Goal: Find specific page/section: Find specific page/section

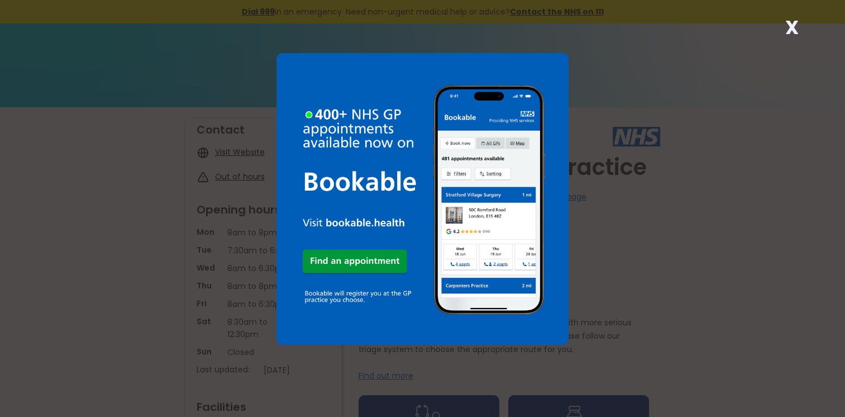
click at [790, 26] on strong "X" at bounding box center [790, 27] width 13 height 27
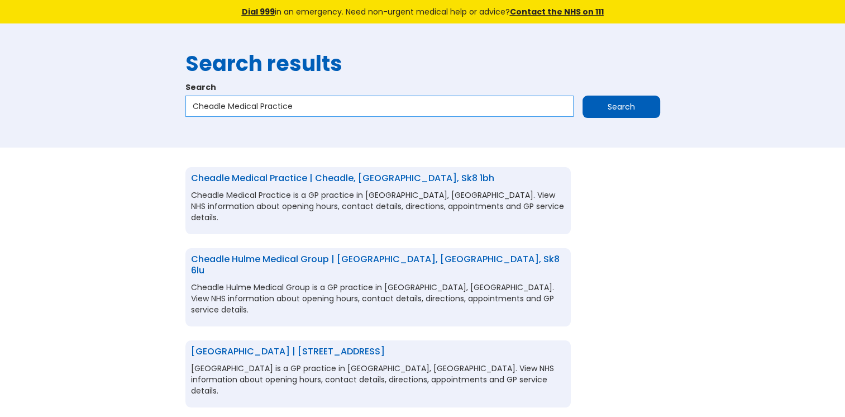
click at [298, 107] on input "Cheadle Medical Practice" at bounding box center [379, 105] width 388 height 21
drag, startPoint x: 298, startPoint y: 106, endPoint x: 198, endPoint y: 116, distance: 99.8
click at [198, 118] on div "Cheadle Medical Practice Search" at bounding box center [422, 108] width 475 height 27
paste input "St Lukeâ€™s Health Centr"
type input "St Lukeâ€™s Health Centre"
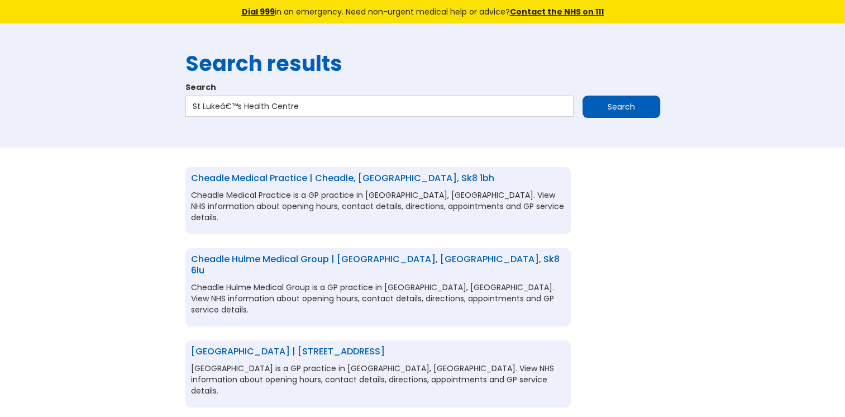
click at [619, 108] on input "Search" at bounding box center [621, 106] width 78 height 22
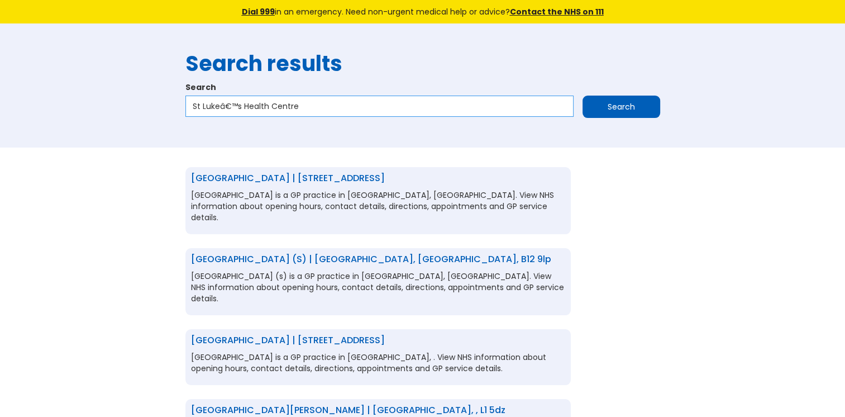
drag, startPoint x: 240, startPoint y: 106, endPoint x: 221, endPoint y: 108, distance: 19.1
click at [221, 108] on input "St Lukeâ€™s Health Centre" at bounding box center [379, 105] width 388 height 21
type input "[GEOGRAPHIC_DATA]"
click at [611, 104] on input "Search" at bounding box center [621, 106] width 78 height 22
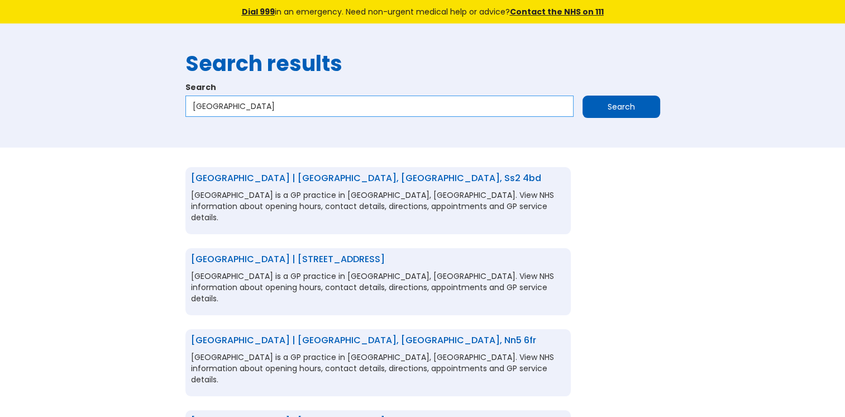
click at [301, 102] on input "St Lukes Health Centre" at bounding box center [379, 105] width 388 height 21
type input "St Lukes Health Centre e16"
click at [587, 104] on input "Search" at bounding box center [621, 106] width 78 height 22
click at [313, 106] on input "[GEOGRAPHIC_DATA] e16" at bounding box center [379, 105] width 388 height 21
type input "[GEOGRAPHIC_DATA] e16 1ht"
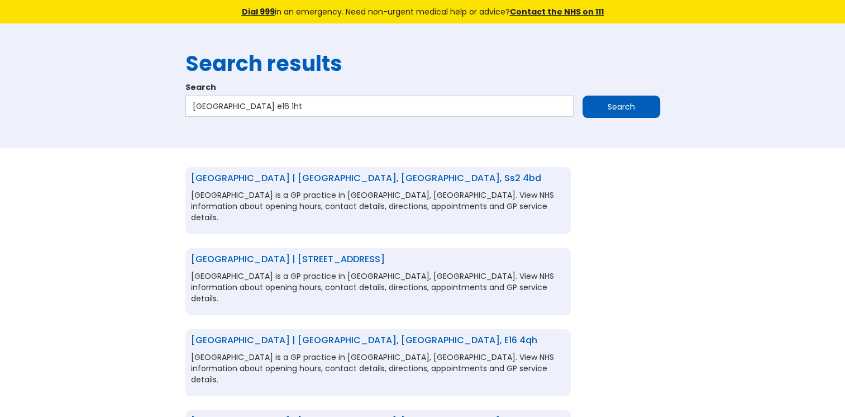
click at [585, 102] on input "Search" at bounding box center [621, 106] width 78 height 22
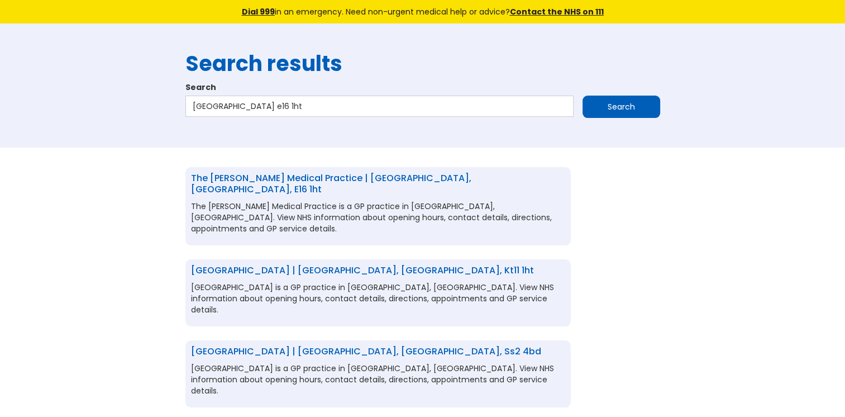
click at [284, 176] on link "The Ruiz Medical Practice | London, Greater london, e16 1ht" at bounding box center [331, 183] width 280 height 24
click at [322, 106] on input "St Lukes Health Centre e16 1ht" at bounding box center [379, 105] width 388 height 21
drag, startPoint x: 322, startPoint y: 106, endPoint x: 176, endPoint y: 106, distance: 146.3
click at [176, 106] on div "Search results Search St Lukes Health Centre e16 1ht Search" at bounding box center [422, 85] width 845 height 124
paste input "Maghull Health Centre"
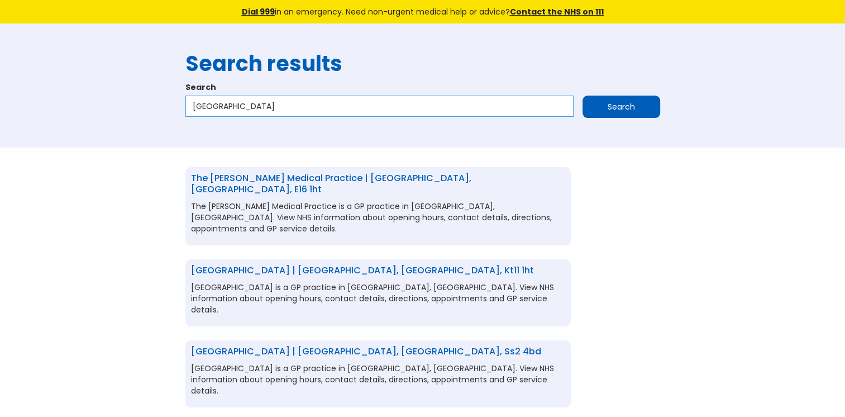
type input "Maghull Health Centre"
click at [630, 104] on input "Search" at bounding box center [621, 106] width 78 height 22
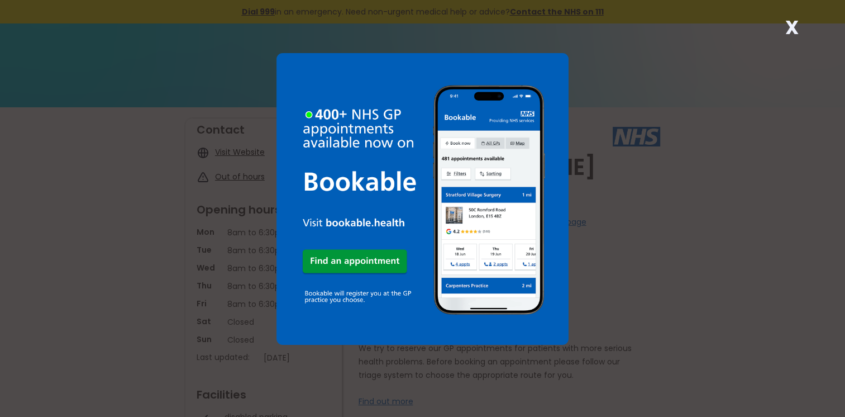
click at [797, 26] on strong "X" at bounding box center [790, 27] width 13 height 27
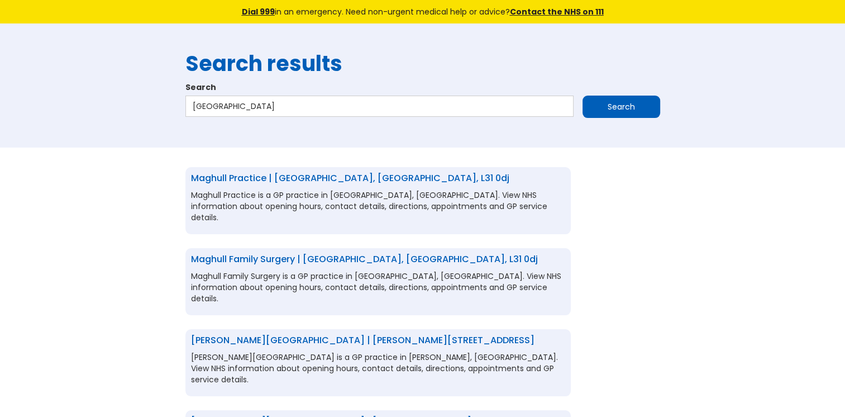
click at [335, 176] on link "Maghull Practice | [GEOGRAPHIC_DATA], [GEOGRAPHIC_DATA], l31 0dj" at bounding box center [350, 177] width 318 height 13
click at [293, 104] on input "[GEOGRAPHIC_DATA]" at bounding box center [379, 105] width 388 height 21
drag, startPoint x: 293, startPoint y: 104, endPoint x: 165, endPoint y: 114, distance: 128.3
click at [165, 114] on div "Search results Search [GEOGRAPHIC_DATA] Search" at bounding box center [422, 85] width 845 height 124
paste input "[GEOGRAPHIC_DATA] Surgery"
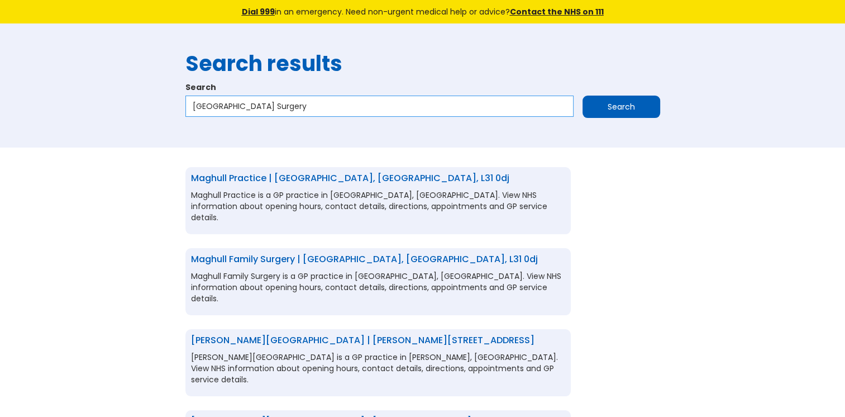
type input "[GEOGRAPHIC_DATA] Surgery"
click at [604, 95] on input "Search" at bounding box center [621, 106] width 78 height 22
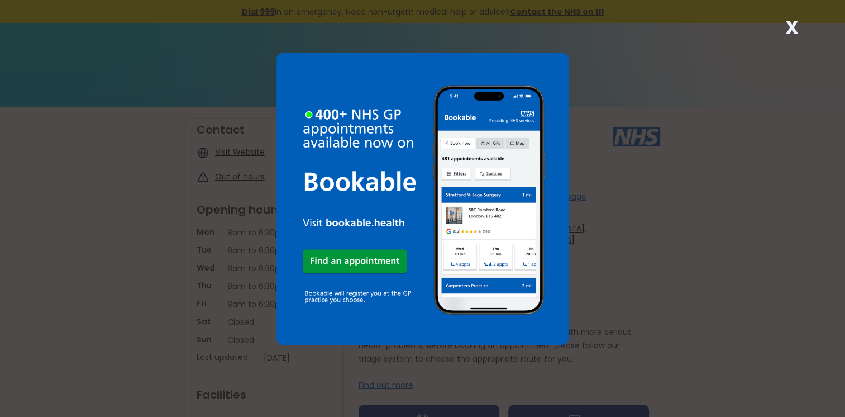
click at [799, 34] on div "X" at bounding box center [791, 32] width 22 height 22
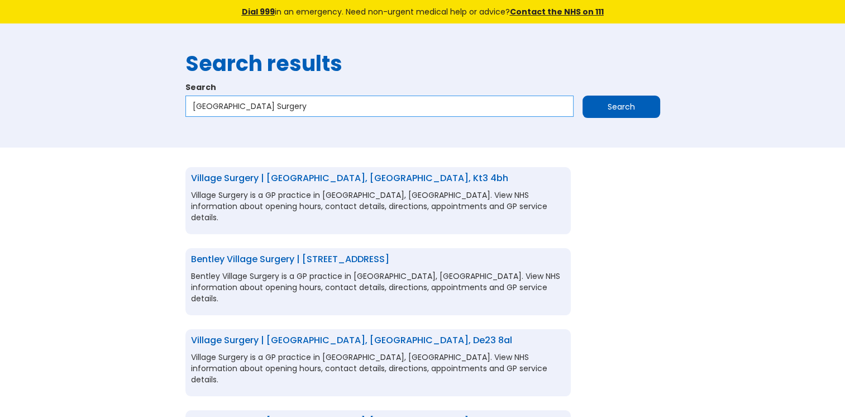
click at [354, 103] on input "Shorne Village Surgery" at bounding box center [379, 105] width 388 height 21
type input "Shorne Village Surgery da12"
click at [592, 107] on input "Search" at bounding box center [621, 106] width 78 height 22
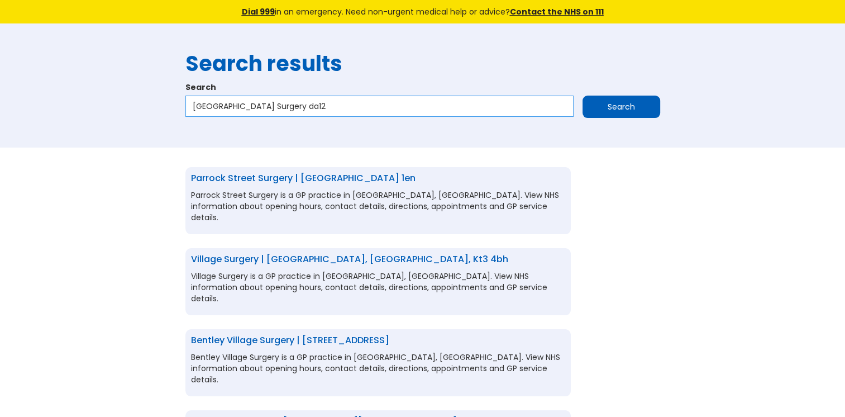
click at [323, 105] on input "[GEOGRAPHIC_DATA] Surgery da12" at bounding box center [379, 105] width 388 height 21
type input "[GEOGRAPHIC_DATA] Surgery da12 3dy"
click at [592, 107] on input "Search" at bounding box center [621, 106] width 78 height 22
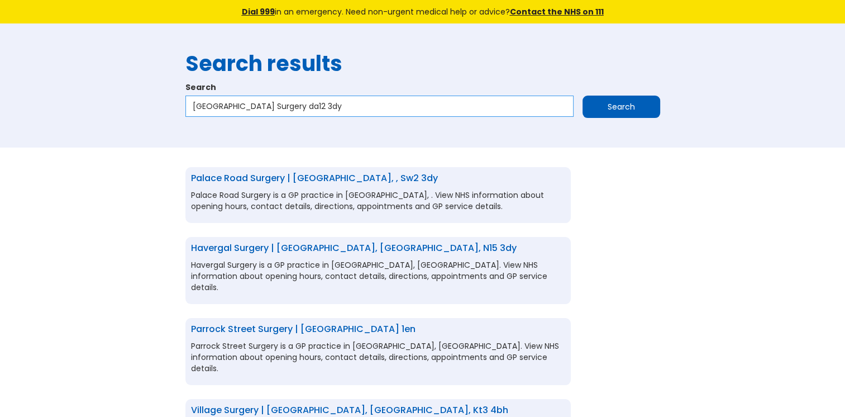
click at [327, 101] on input "[GEOGRAPHIC_DATA] Surgery da12 3dy" at bounding box center [379, 105] width 388 height 21
drag, startPoint x: 327, startPoint y: 101, endPoint x: 169, endPoint y: 104, distance: 158.6
click at [169, 104] on div "Search results Search [GEOGRAPHIC_DATA] Surgery da12 3dy Search" at bounding box center [422, 85] width 845 height 124
paste input "The Bounces Road Surger"
type input "The Bounces Road Surgery"
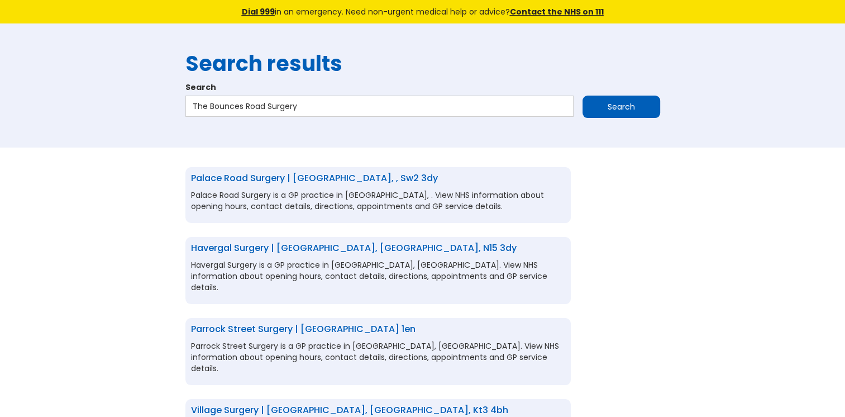
click at [609, 104] on input "Search" at bounding box center [621, 106] width 78 height 22
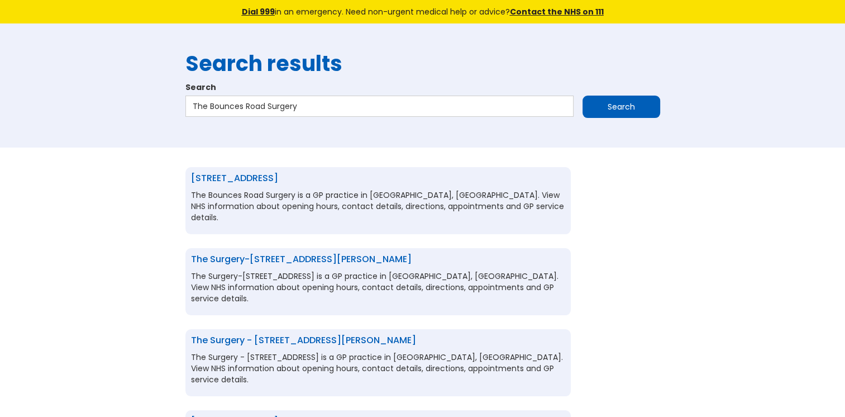
click at [266, 175] on link "[STREET_ADDRESS]" at bounding box center [234, 177] width 87 height 13
click at [303, 106] on input "The Bounces Road Surgery" at bounding box center [379, 105] width 388 height 21
drag, startPoint x: 303, startPoint y: 106, endPoint x: 195, endPoint y: 108, distance: 107.8
click at [195, 108] on input "The Bounces Road Surgery" at bounding box center [379, 105] width 388 height 21
paste input "Neath Hill"
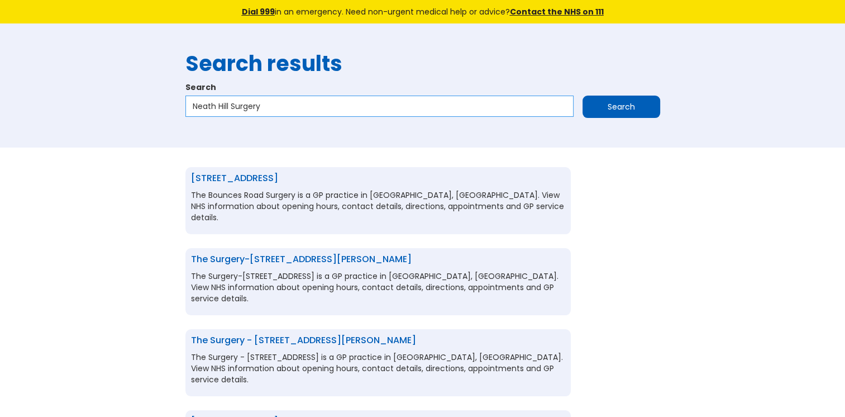
type input "Neath Hill Surgery"
click at [592, 107] on input "Search" at bounding box center [621, 106] width 78 height 22
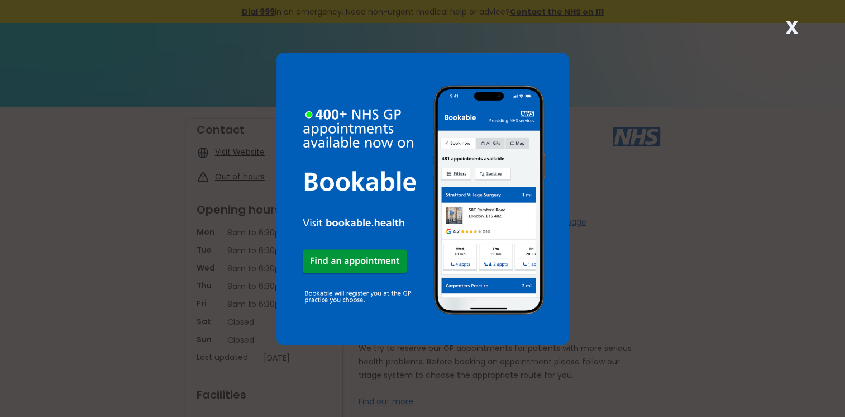
click at [786, 26] on strong "X" at bounding box center [790, 27] width 13 height 27
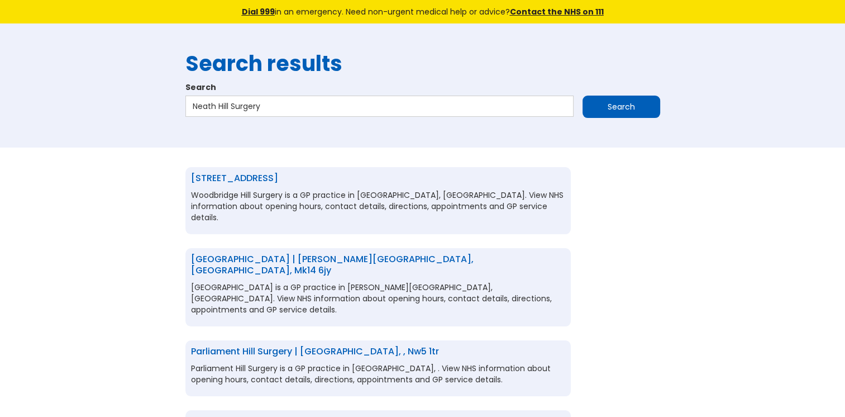
click at [299, 252] on link "Neath Hill Health Centre | Milton keynes, Buckinghamshire, mk14 6jy" at bounding box center [332, 264] width 283 height 24
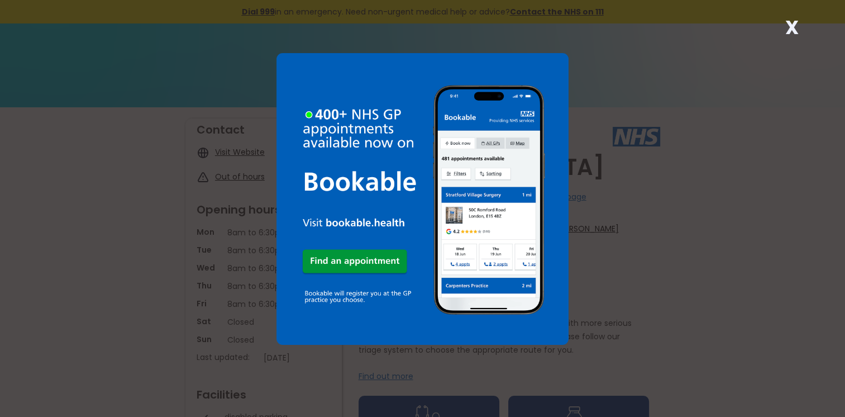
click at [782, 27] on div "X" at bounding box center [791, 32] width 22 height 22
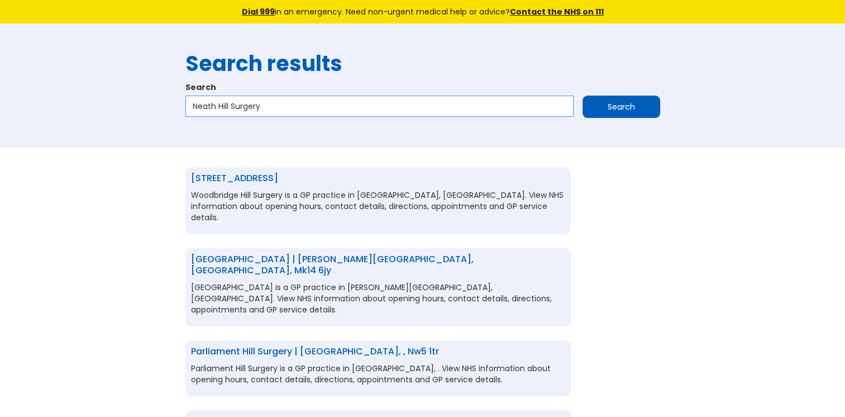
click at [283, 109] on input "Neath Hill Surgery" at bounding box center [379, 105] width 388 height 21
drag, startPoint x: 283, startPoint y: 109, endPoint x: 161, endPoint y: 109, distance: 121.2
click at [161, 109] on div "Search results Search Neath Hill Surgery Search" at bounding box center [422, 85] width 845 height 124
paste input "Bradford Street"
type input "Bradford Street Surgery"
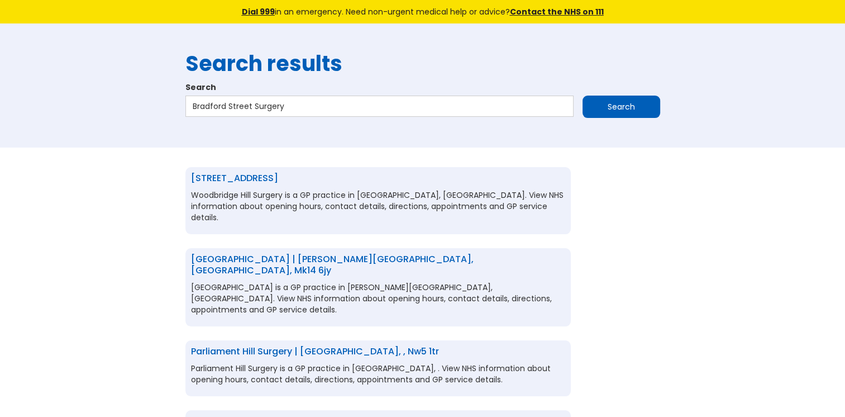
click at [601, 101] on input "Search" at bounding box center [621, 106] width 78 height 22
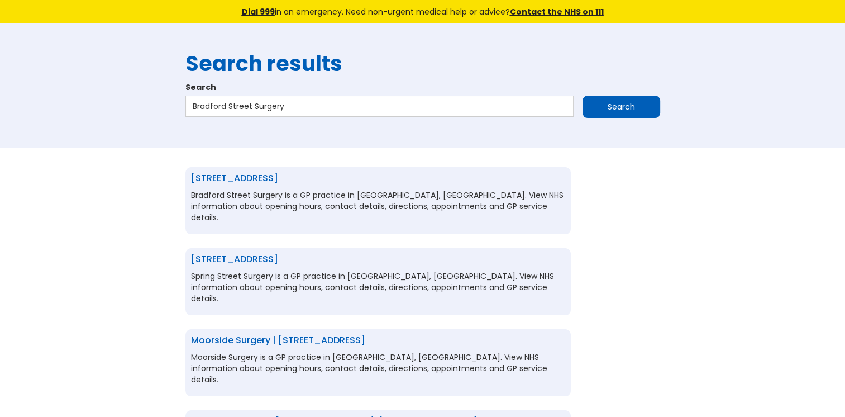
click at [278, 183] on link "[STREET_ADDRESS]" at bounding box center [234, 177] width 87 height 13
click at [299, 107] on input "Bradford Street Surgery" at bounding box center [379, 105] width 388 height 21
drag, startPoint x: 299, startPoint y: 107, endPoint x: 168, endPoint y: 114, distance: 130.8
click at [168, 114] on div "Search results Search Bradford Street Surgery Search" at bounding box center [422, 85] width 845 height 124
paste input "The Croft Shifa Health Centre"
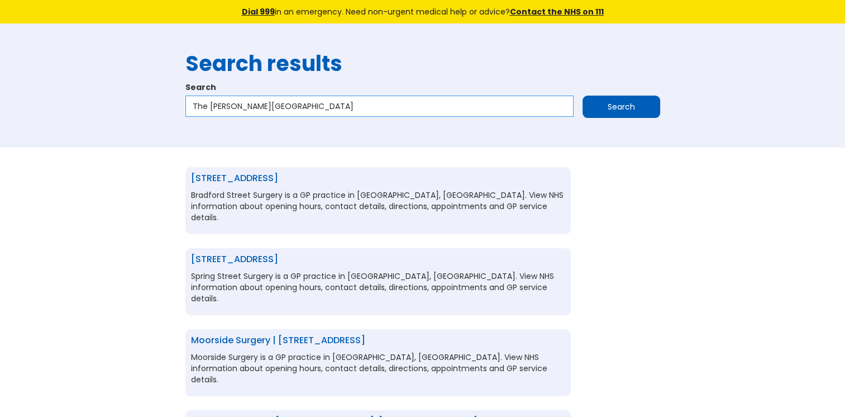
type input "The Croft Shifa Health Centre"
click at [596, 98] on input "Search" at bounding box center [621, 106] width 78 height 22
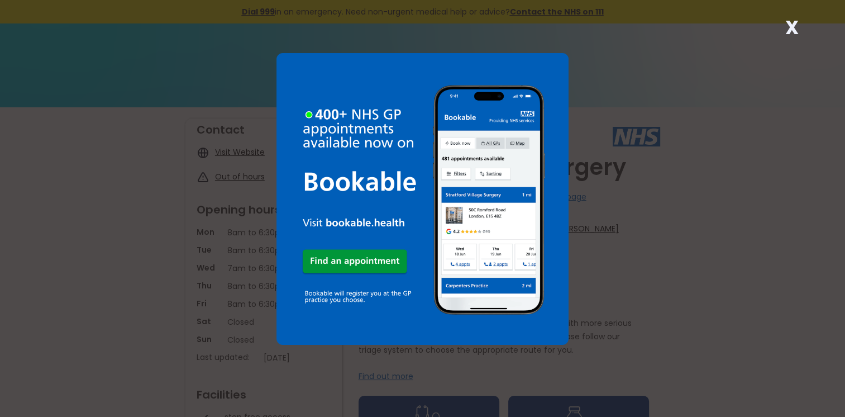
click at [795, 23] on strong "X" at bounding box center [790, 27] width 13 height 27
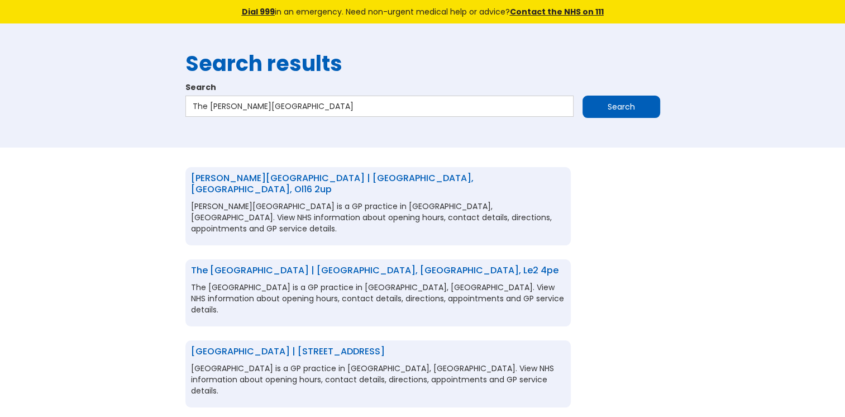
click at [373, 173] on link "[PERSON_NAME][GEOGRAPHIC_DATA] | [GEOGRAPHIC_DATA], [GEOGRAPHIC_DATA], ol16 2up" at bounding box center [332, 183] width 283 height 24
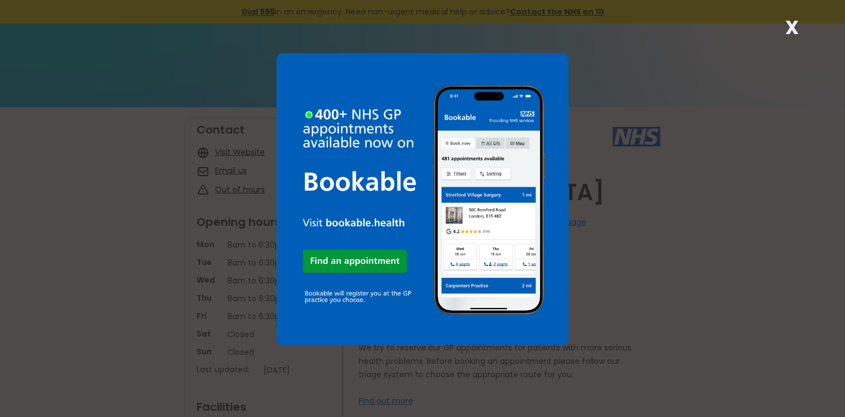
click at [796, 22] on strong "X" at bounding box center [790, 27] width 13 height 27
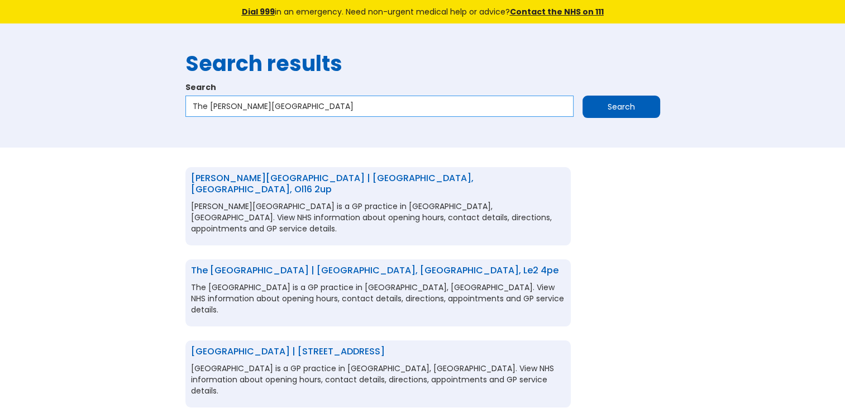
click at [310, 109] on input "The Croft Shifa Health Centre" at bounding box center [379, 105] width 388 height 21
drag, startPoint x: 310, startPoint y: 109, endPoint x: 181, endPoint y: 102, distance: 129.7
click at [181, 102] on div "Search results Search The Croft Shifa Health Centre Search" at bounding box center [423, 85] width 486 height 90
paste input "Bosworth Medical"
type input "Bosworth Medical Centre"
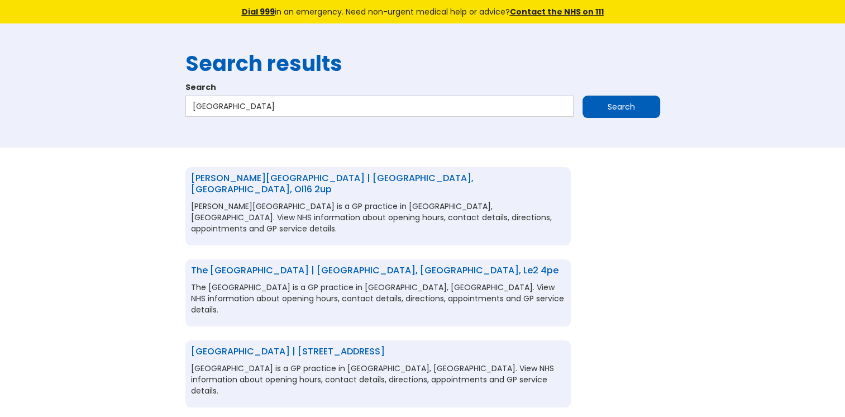
click at [587, 108] on input "Search" at bounding box center [621, 106] width 78 height 22
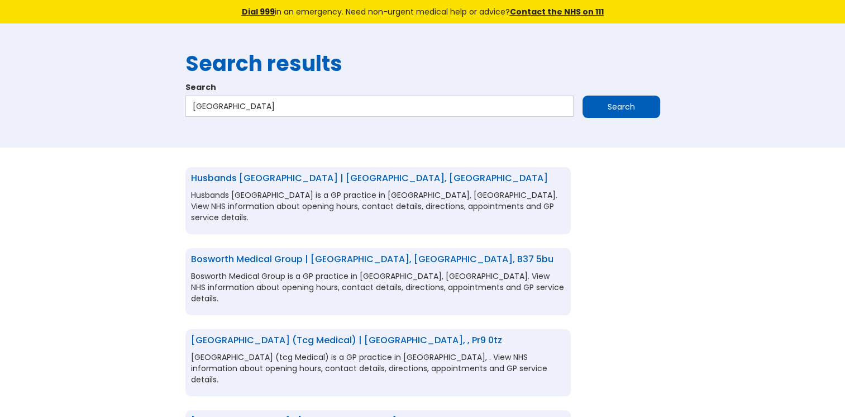
click at [317, 252] on div "Bosworth Medical Group | Birmingham, West midlands, b37 5bu Bosworth Medical Gr…" at bounding box center [377, 281] width 385 height 67
click at [315, 261] on link "Bosworth Medical Group | [GEOGRAPHIC_DATA], [GEOGRAPHIC_DATA], b37 5bu" at bounding box center [372, 258] width 362 height 13
click at [295, 109] on input "Bosworth Medical Centre" at bounding box center [379, 105] width 388 height 21
drag, startPoint x: 295, startPoint y: 109, endPoint x: 185, endPoint y: 111, distance: 109.4
click at [185, 111] on input "Bosworth Medical Centre" at bounding box center [379, 105] width 388 height 21
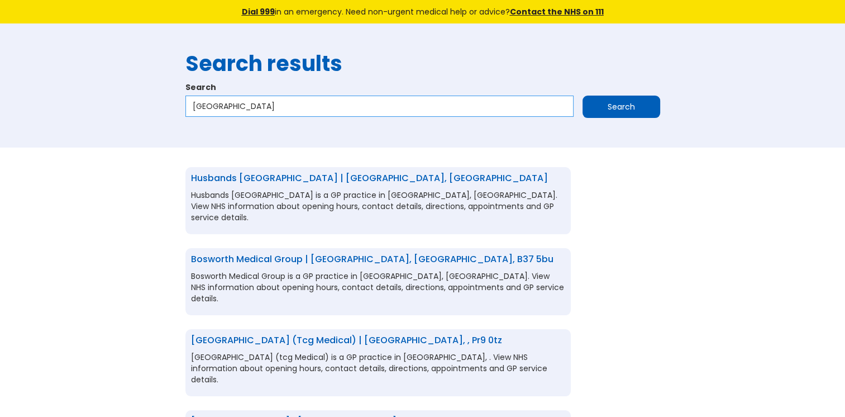
paste input "Coseley"
type input "[GEOGRAPHIC_DATA]"
click at [604, 97] on input "Search" at bounding box center [621, 106] width 78 height 22
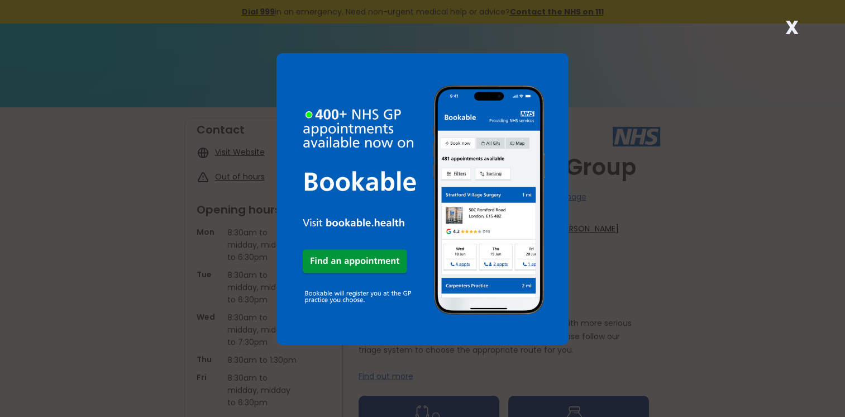
click at [790, 30] on strong "X" at bounding box center [790, 27] width 13 height 27
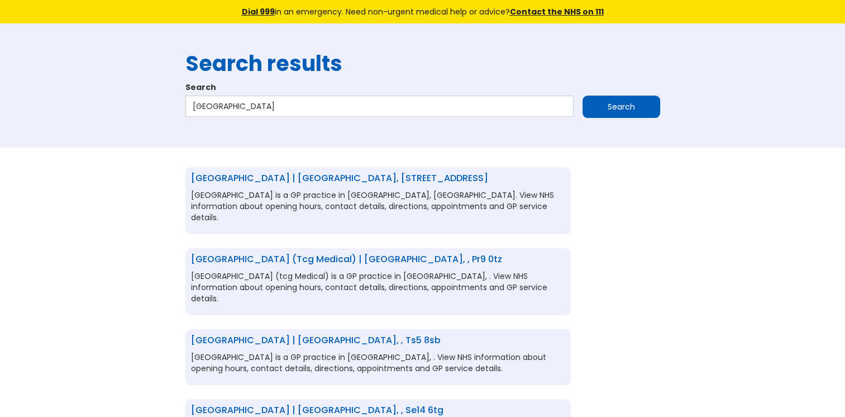
click at [289, 174] on link "[GEOGRAPHIC_DATA] | [GEOGRAPHIC_DATA], [STREET_ADDRESS]" at bounding box center [339, 177] width 297 height 13
click at [293, 108] on input "[GEOGRAPHIC_DATA]" at bounding box center [379, 105] width 388 height 21
drag, startPoint x: 293, startPoint y: 108, endPoint x: 194, endPoint y: 118, distance: 98.8
click at [194, 118] on div "Coseley Medical Centre Search" at bounding box center [422, 108] width 475 height 27
paste input "hurch Lane Surgery"
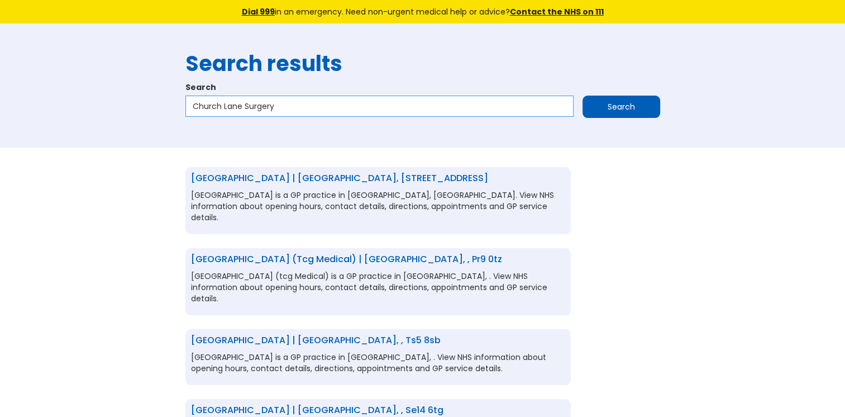
type input "Church Lane Surgery"
click at [592, 101] on input "Search" at bounding box center [621, 106] width 78 height 22
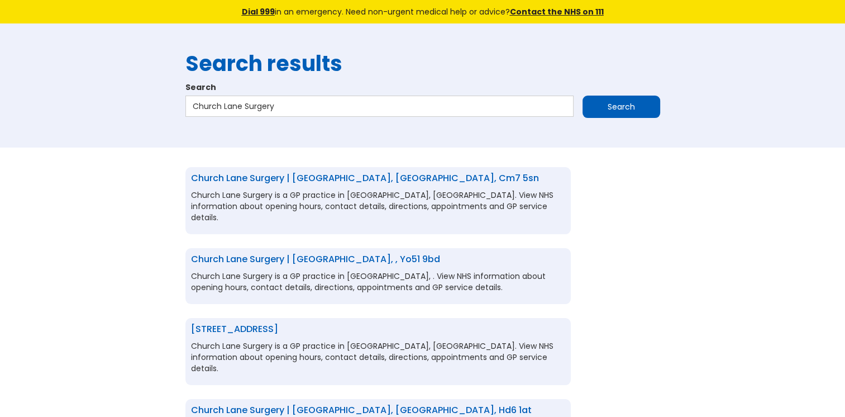
click at [278, 322] on link "Church Lane Surgery | London, Greater london, nw9 8lu" at bounding box center [234, 328] width 87 height 13
click at [275, 106] on input "Church Lane Surgery" at bounding box center [379, 105] width 388 height 21
drag, startPoint x: 275, startPoint y: 106, endPoint x: 200, endPoint y: 113, distance: 75.7
click at [200, 113] on input "Church Lane Surgery" at bounding box center [379, 105] width 388 height 21
paste input "Overdale Medical Practice"
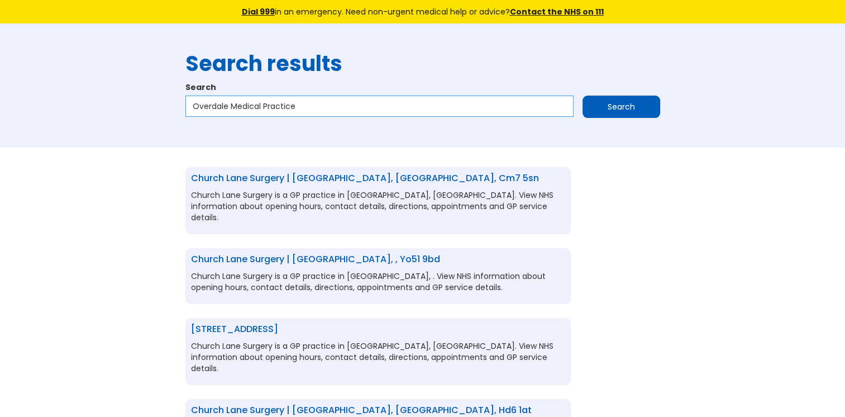
type input "Overdale Medical Practice"
click at [587, 104] on input "Search" at bounding box center [621, 106] width 78 height 22
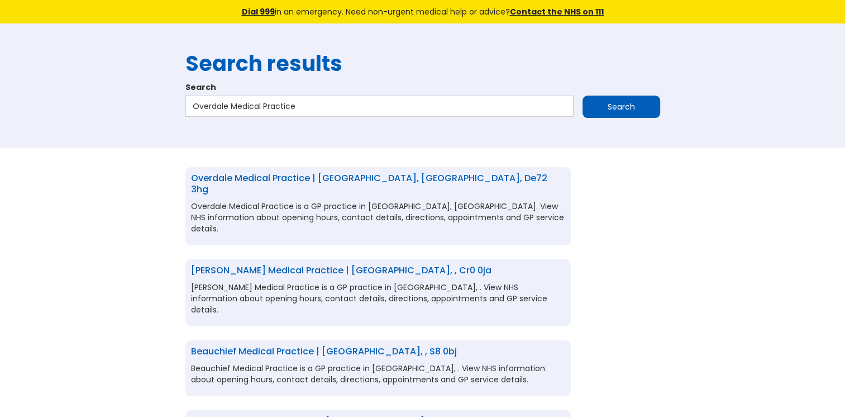
click at [288, 173] on link "Overdale Medical Practice | [GEOGRAPHIC_DATA], [GEOGRAPHIC_DATA], de72 3hg" at bounding box center [369, 183] width 356 height 24
click at [315, 109] on input "Overdale Medical Practice" at bounding box center [379, 105] width 388 height 21
drag, startPoint x: 315, startPoint y: 109, endPoint x: 161, endPoint y: 113, distance: 154.7
click at [161, 113] on div "Search results Search Overdale Medical Practice Search" at bounding box center [422, 85] width 845 height 124
paste input "Clanrye Surgery"
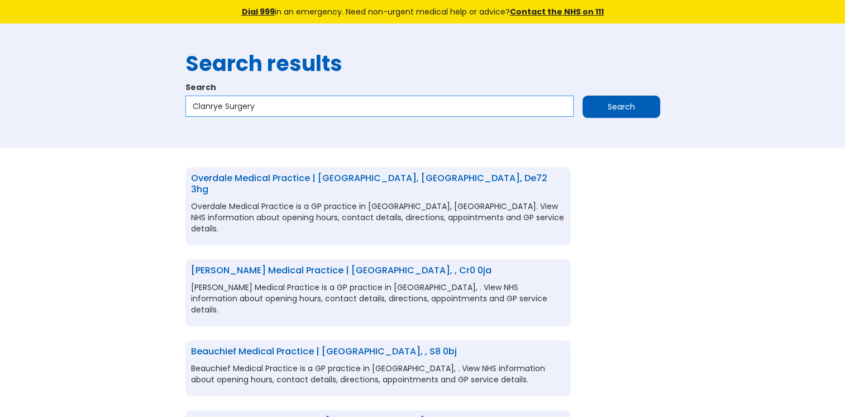
type input "Clanrye Surgery"
click at [617, 112] on input "Search" at bounding box center [621, 106] width 78 height 22
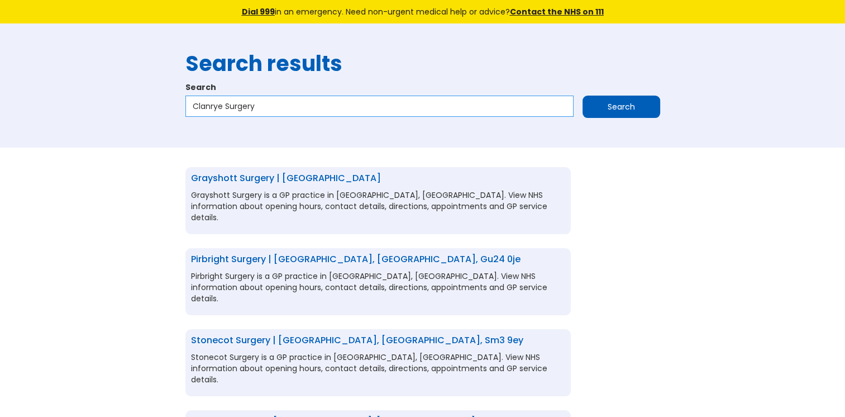
click at [308, 104] on input "Clanrye Surgery" at bounding box center [379, 105] width 388 height 21
type input "Clanrye Surgery bt35"
click at [597, 107] on input "Search" at bounding box center [621, 106] width 78 height 22
